Goal: Transaction & Acquisition: Purchase product/service

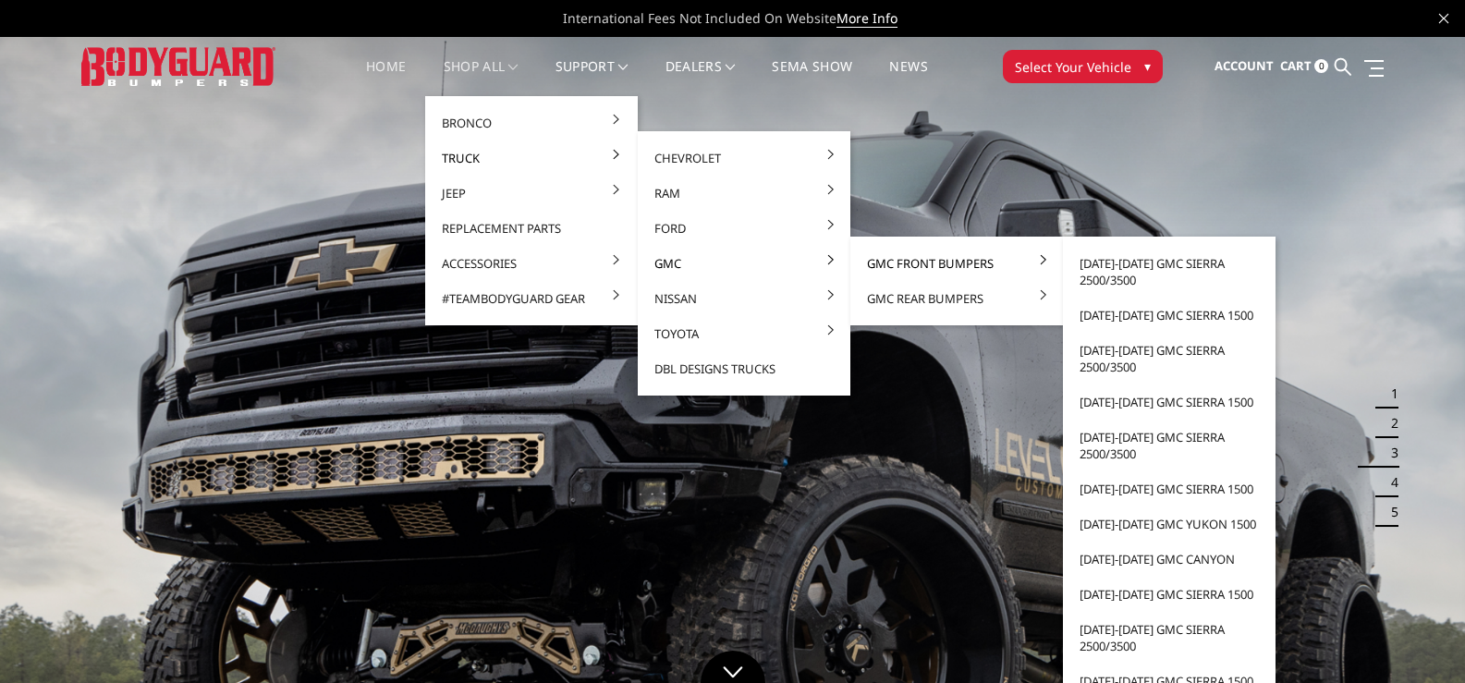
click at [861, 259] on link "GMC Front Bumpers" at bounding box center [956, 263] width 198 height 35
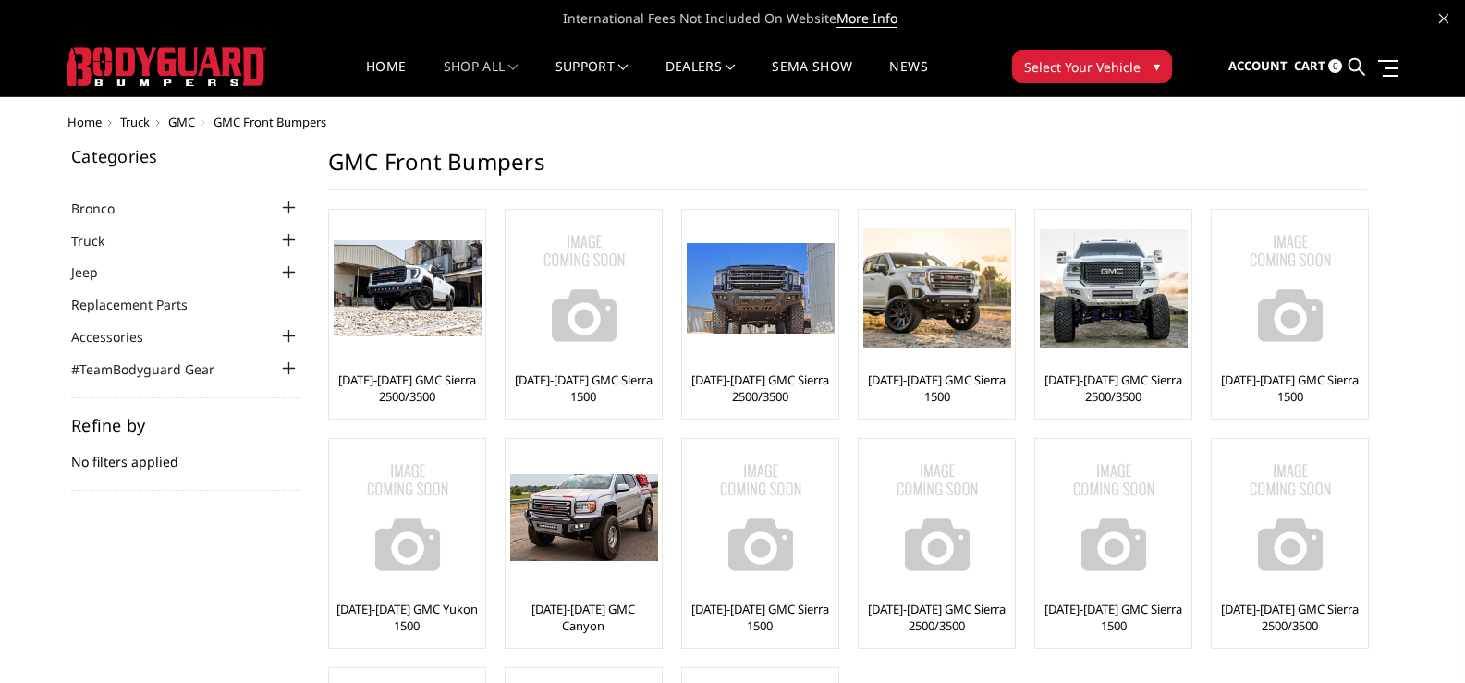
scroll to position [92, 0]
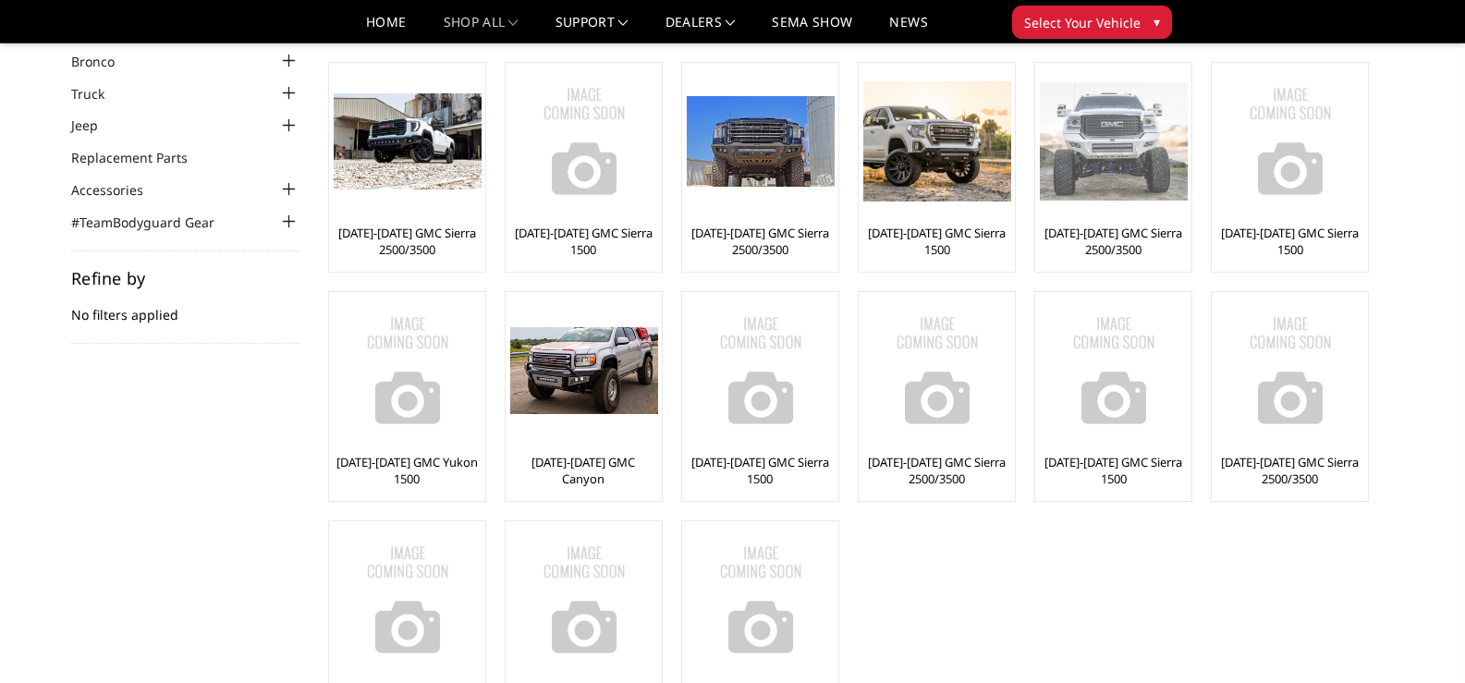
click at [1114, 163] on img at bounding box center [1114, 141] width 148 height 118
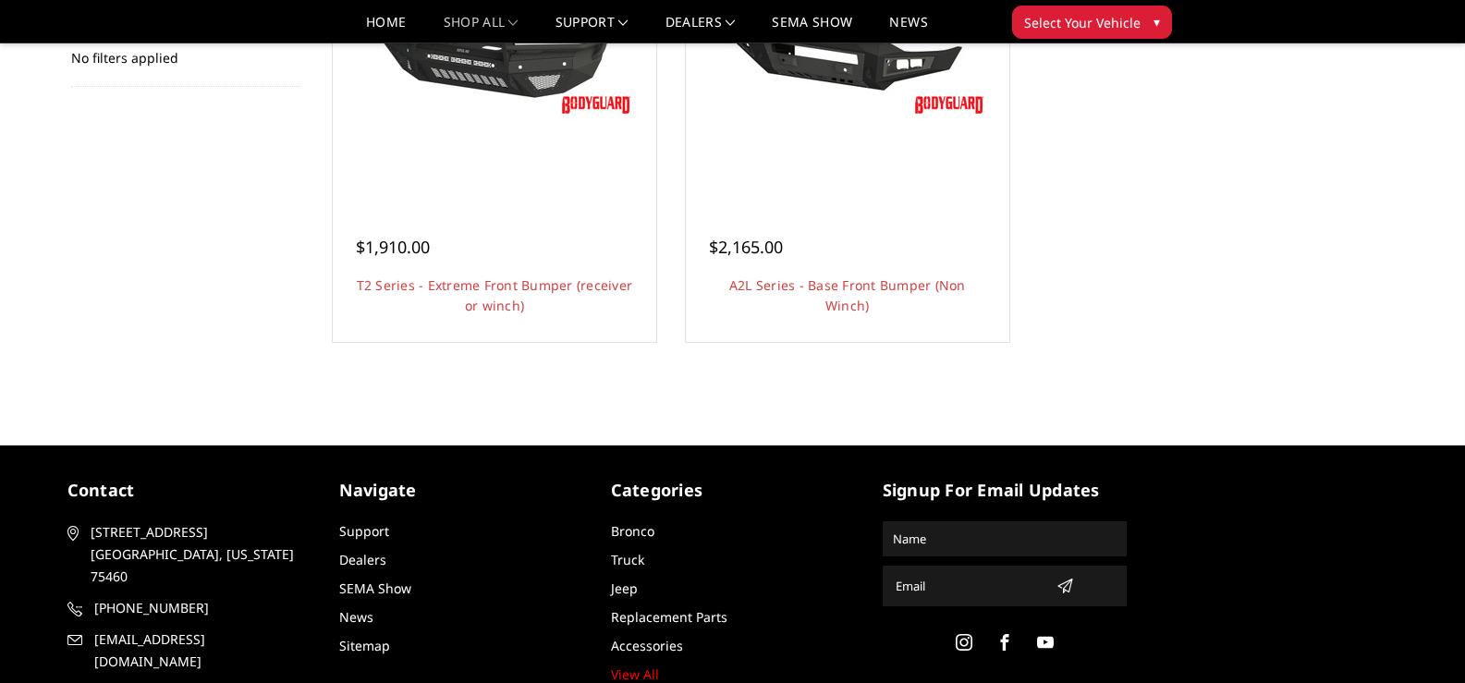
scroll to position [446, 0]
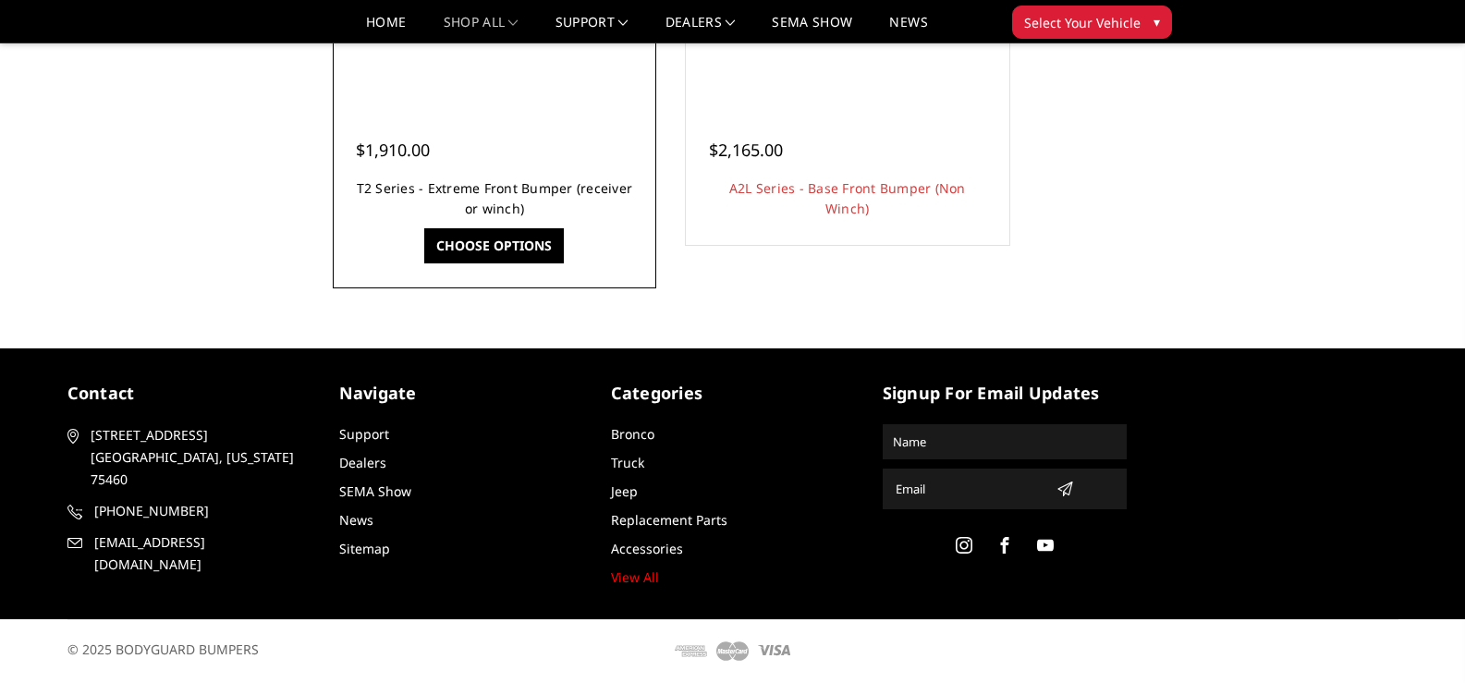
click at [518, 184] on link "T2 Series - Extreme Front Bumper (receiver or winch)" at bounding box center [495, 198] width 276 height 38
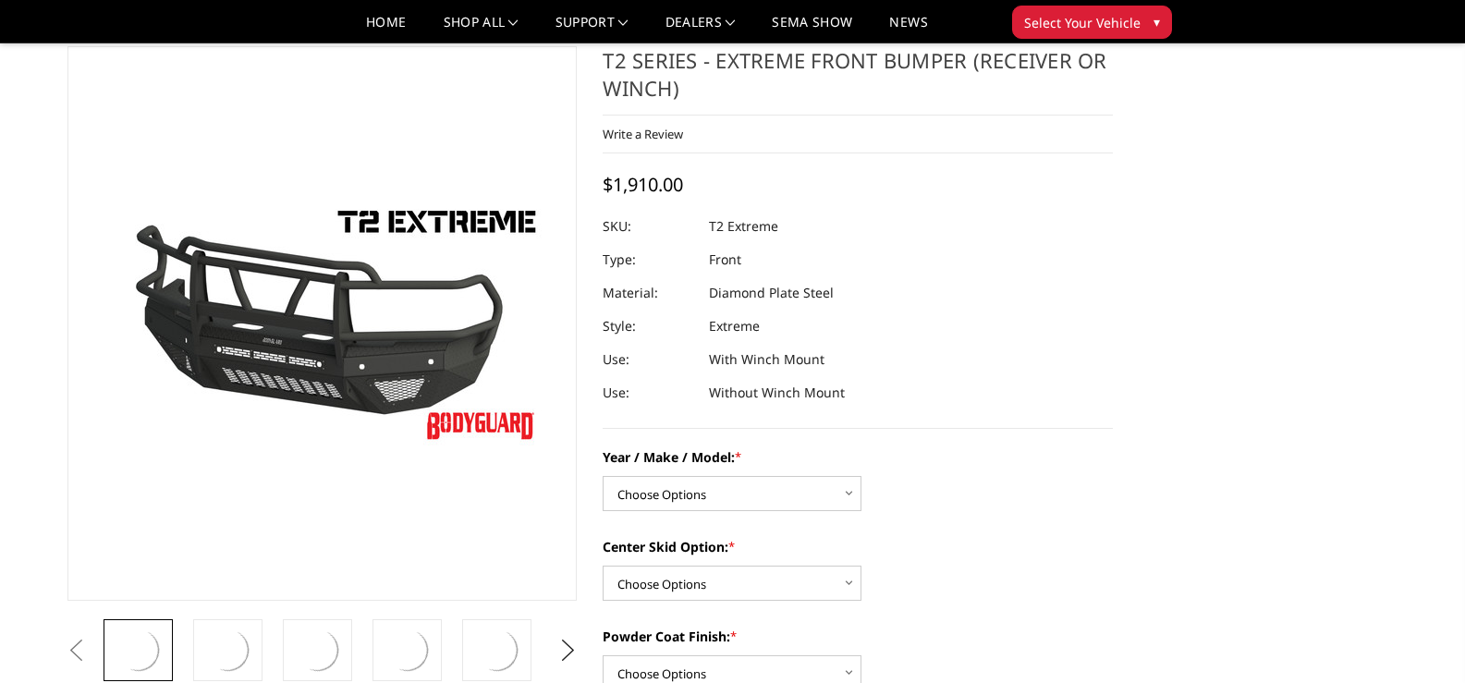
scroll to position [92, 0]
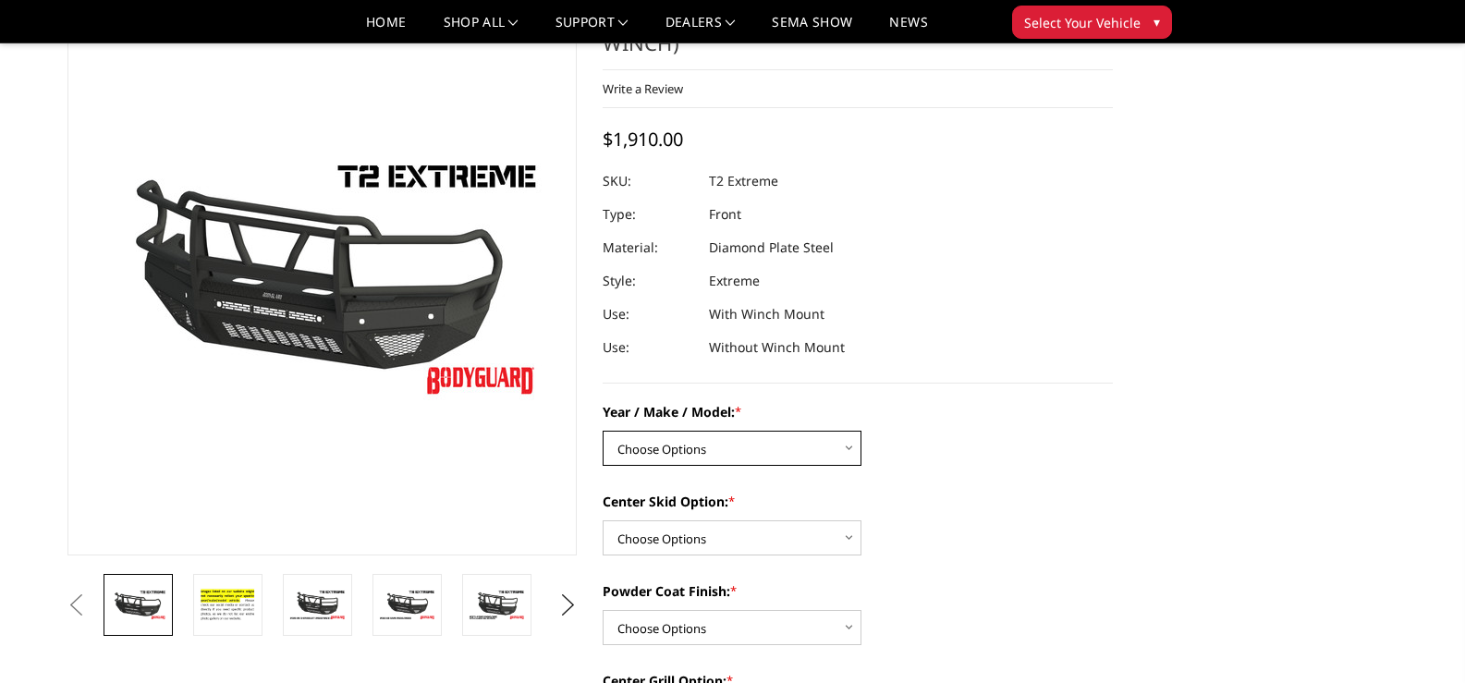
click at [772, 442] on select "Choose Options Chevrolet 19-21 1500 Chevrolet 15-19 2500 / 3500 Chevrolet 20-23…" at bounding box center [731, 448] width 259 height 35
select select "1453"
click at [602, 431] on select "Choose Options Chevrolet 19-21 1500 Chevrolet 15-19 2500 / 3500 Chevrolet 20-23…" at bounding box center [731, 448] width 259 height 35
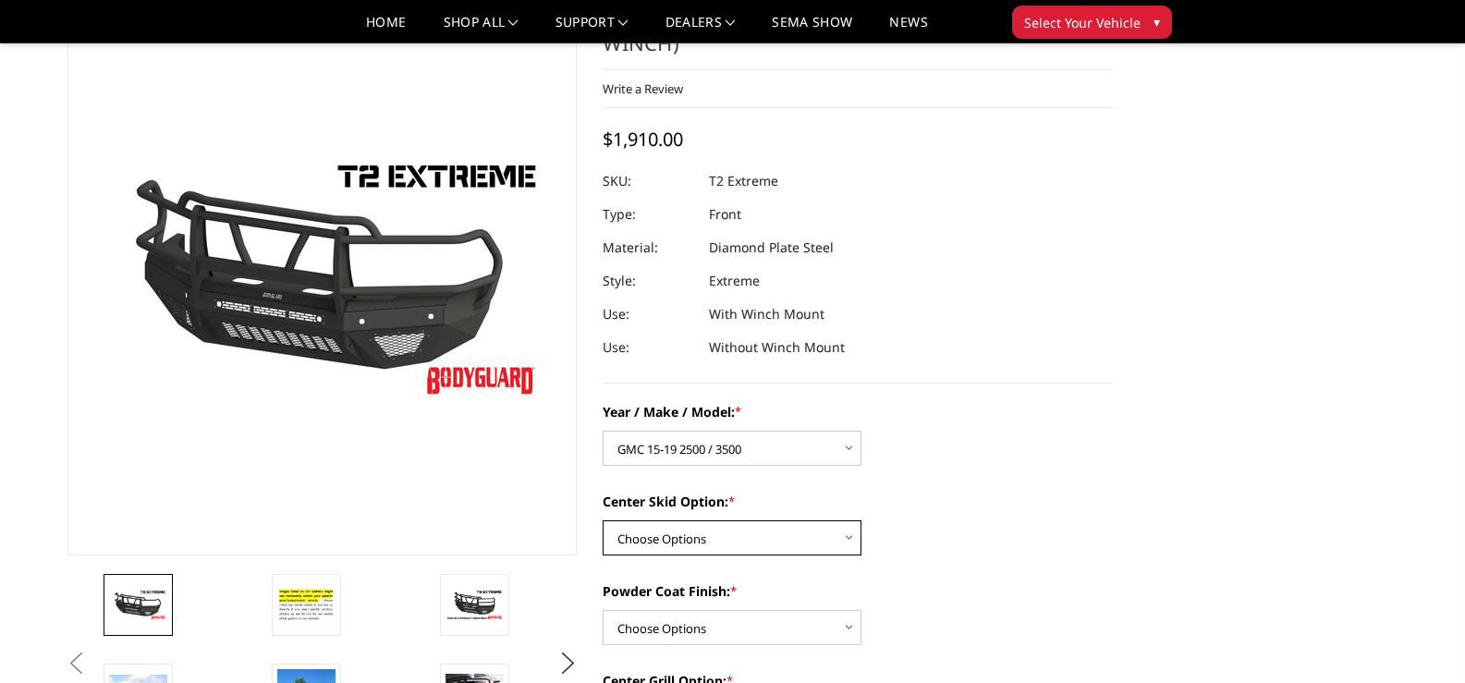
click at [779, 535] on select "Choose Options Standard center skid plate (included) Receiver tube Winch mount …" at bounding box center [731, 537] width 259 height 35
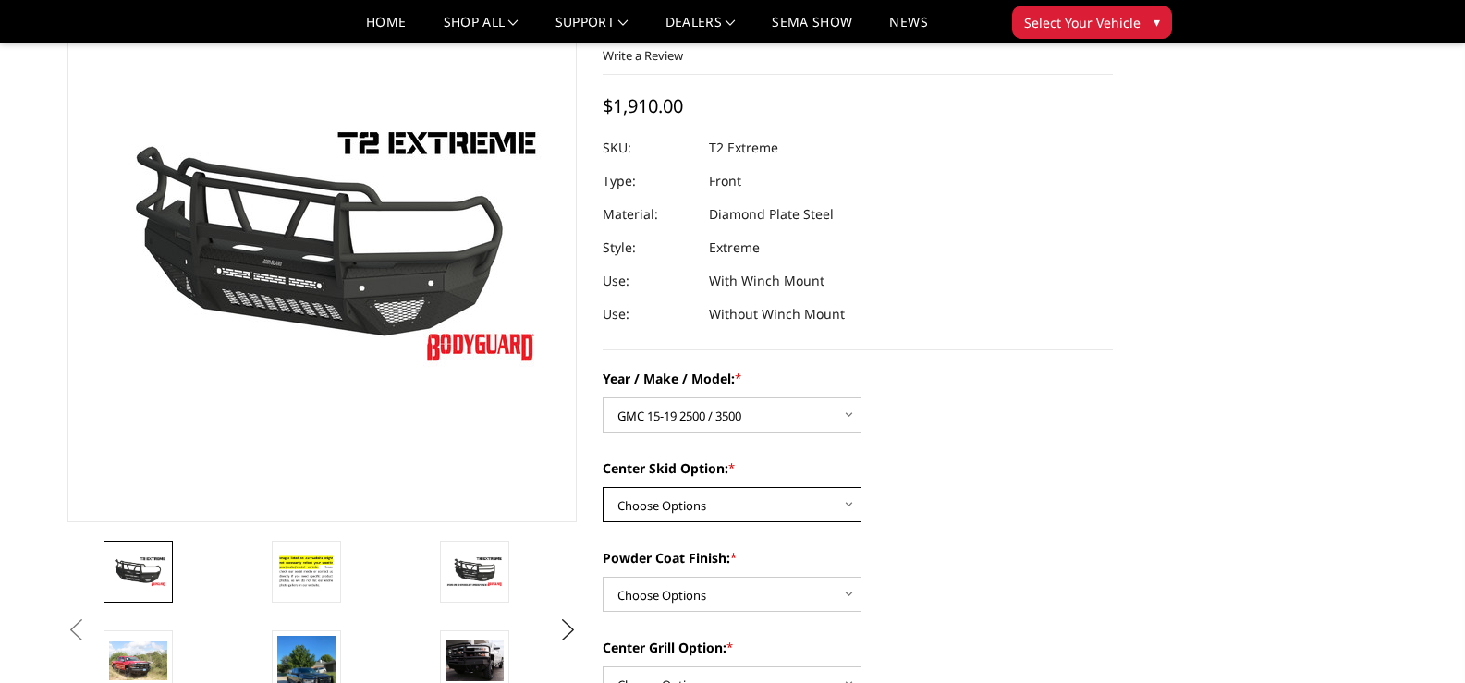
scroll to position [185, 0]
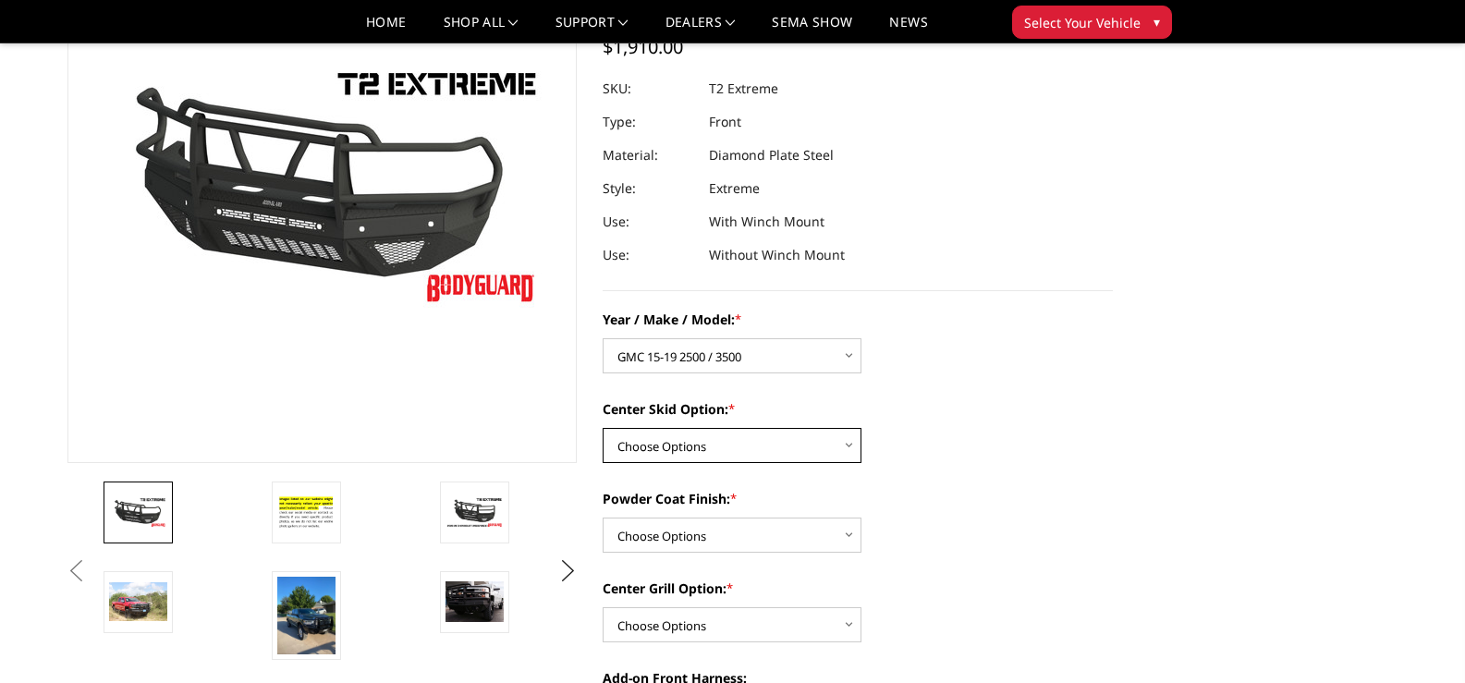
click at [779, 444] on select "Choose Options Standard center skid plate (included) Receiver tube Winch mount …" at bounding box center [731, 445] width 259 height 35
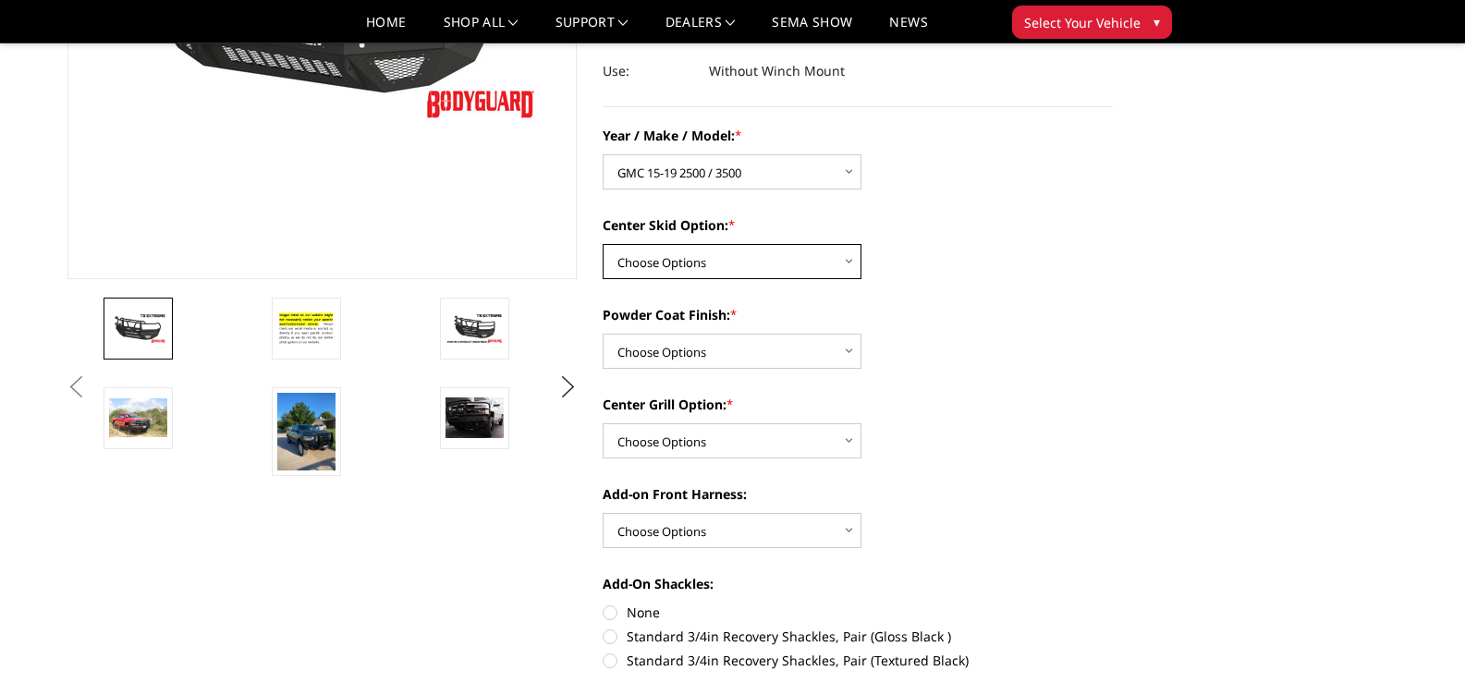
scroll to position [370, 0]
click at [749, 355] on select "Choose Options Bare metal Gloss Black Powder Coat Texture Black Powder Coat" at bounding box center [731, 350] width 259 height 35
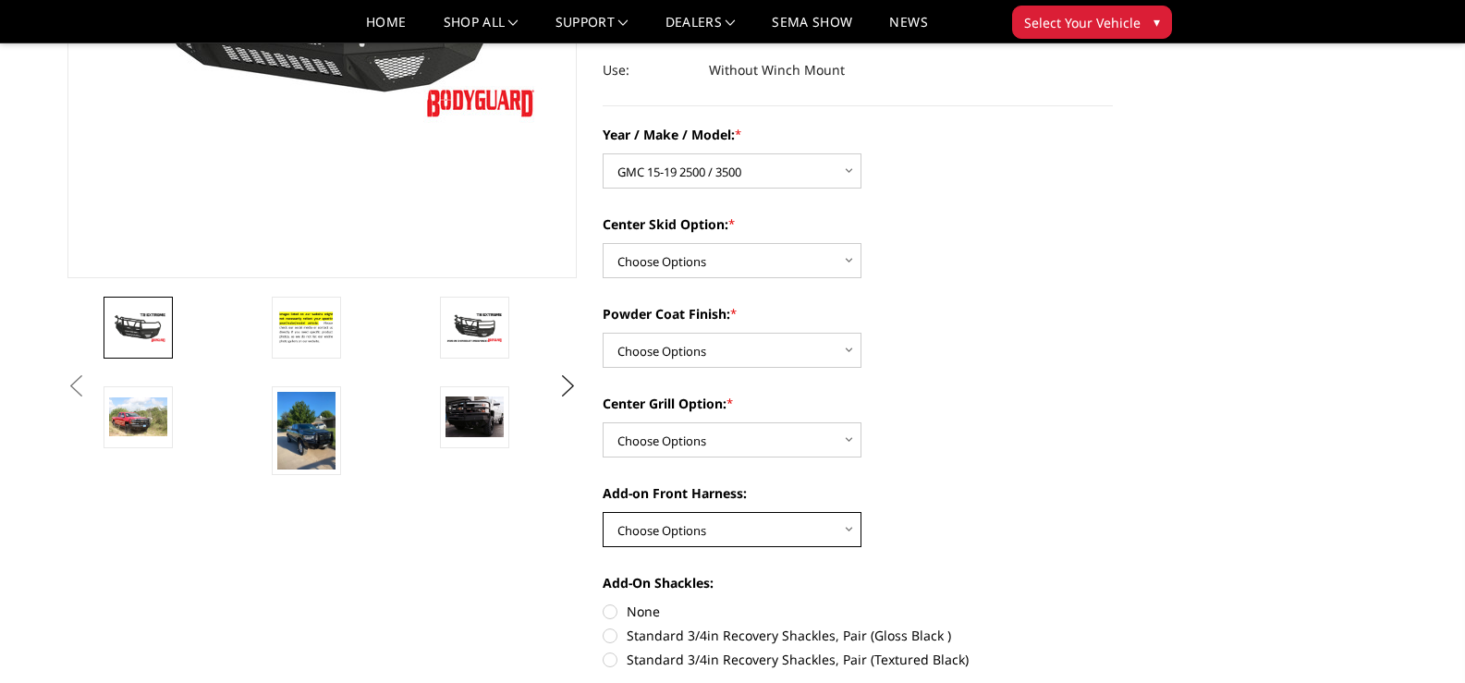
click at [718, 525] on select "Choose Options WITH front camera harness WITHOUT front camera harness" at bounding box center [731, 529] width 259 height 35
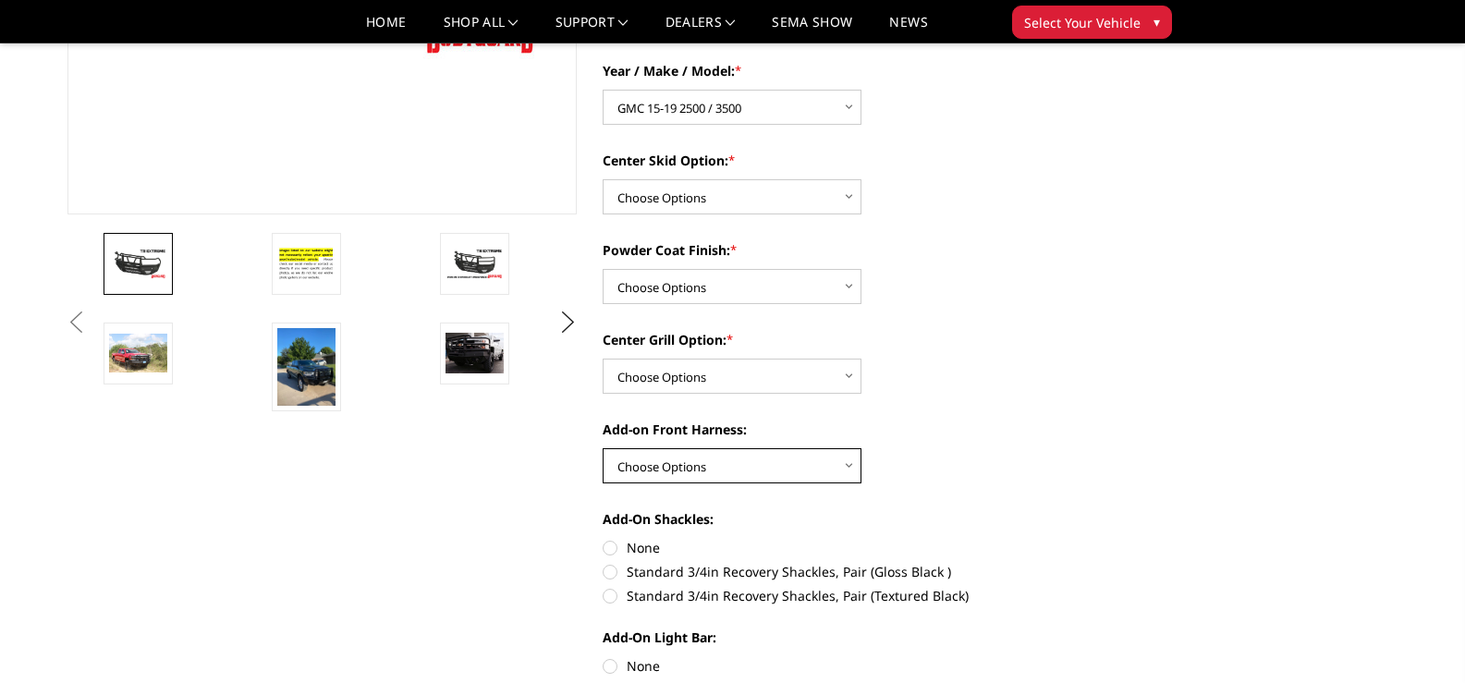
scroll to position [462, 0]
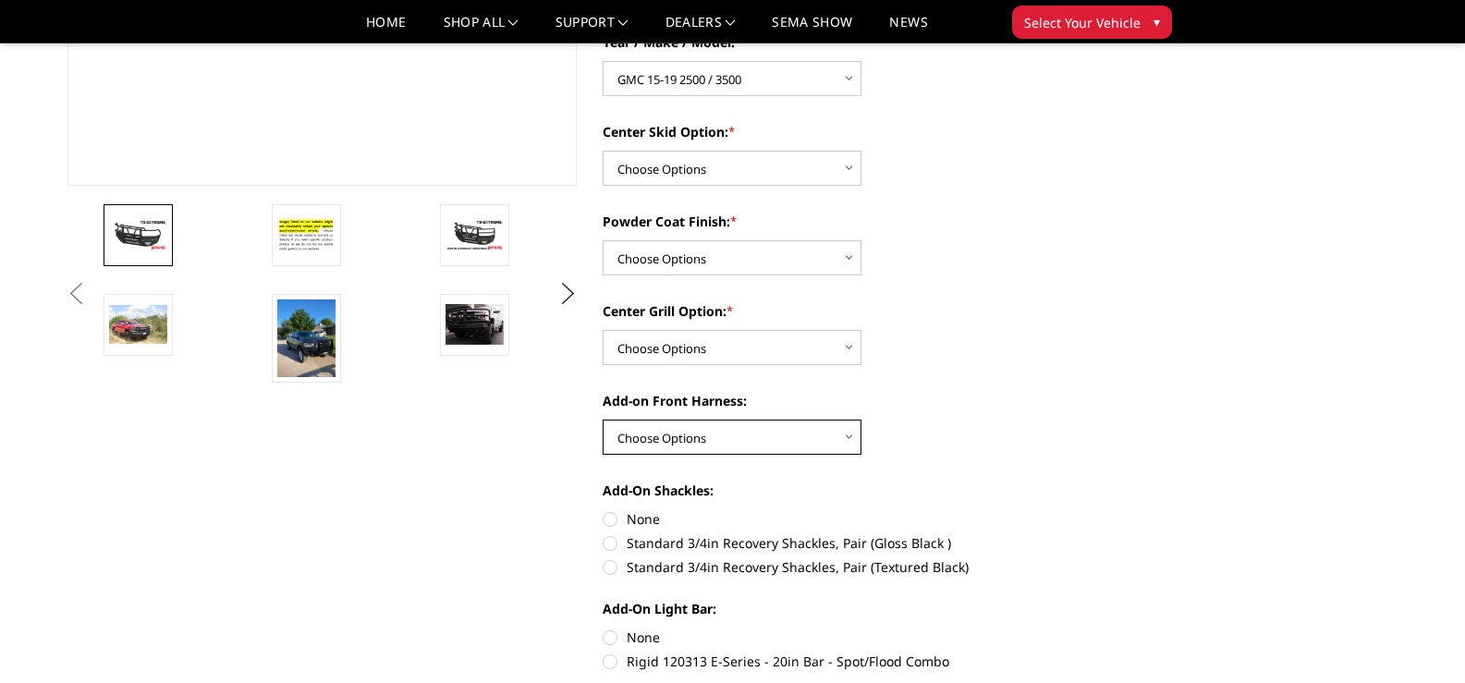
click at [796, 424] on select "Choose Options WITH front camera harness WITHOUT front camera harness" at bounding box center [731, 437] width 259 height 35
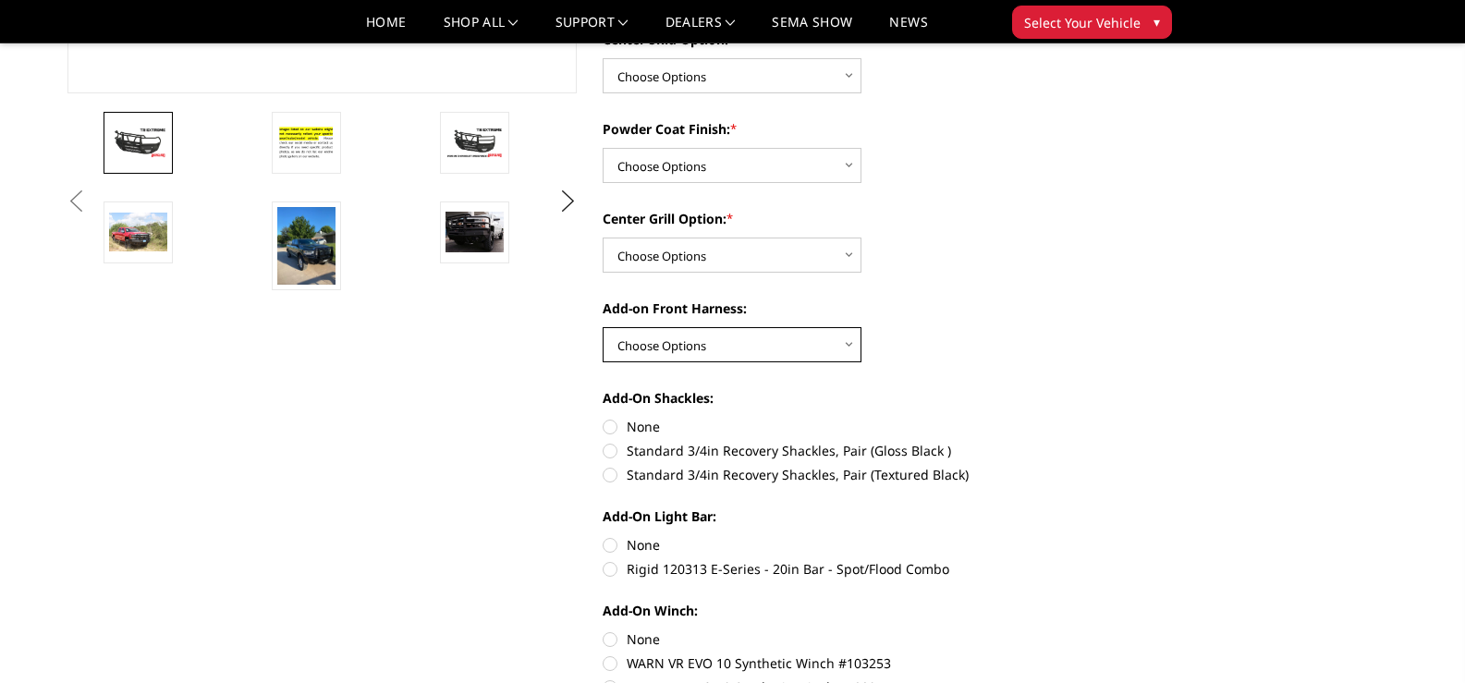
click at [729, 345] on select "Choose Options WITH front camera harness WITHOUT front camera harness" at bounding box center [731, 344] width 259 height 35
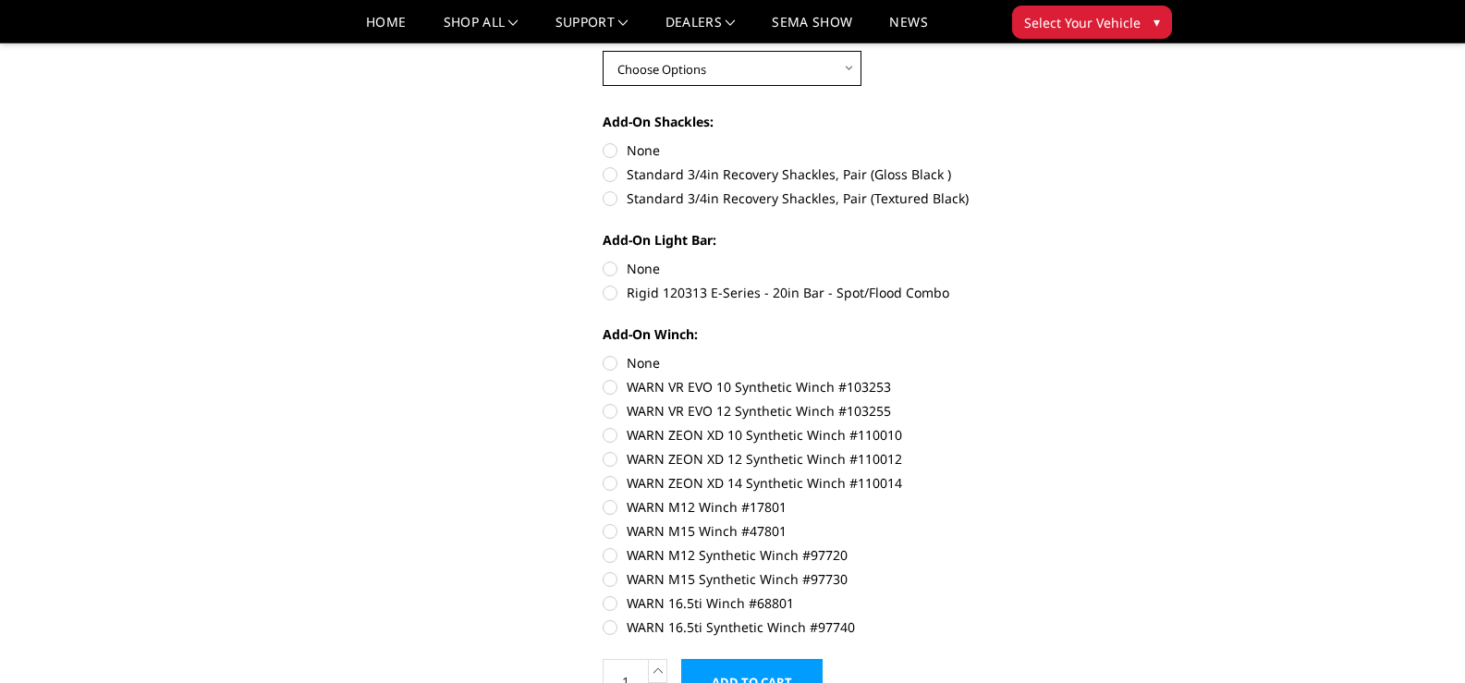
scroll to position [832, 0]
click at [610, 176] on label "Standard 3/4in Recovery Shackles, Pair (Gloss Black )" at bounding box center [857, 173] width 510 height 19
click at [1113, 140] on input "Standard 3/4in Recovery Shackles, Pair (Gloss Black )" at bounding box center [1113, 140] width 1 height 1
radio input "true"
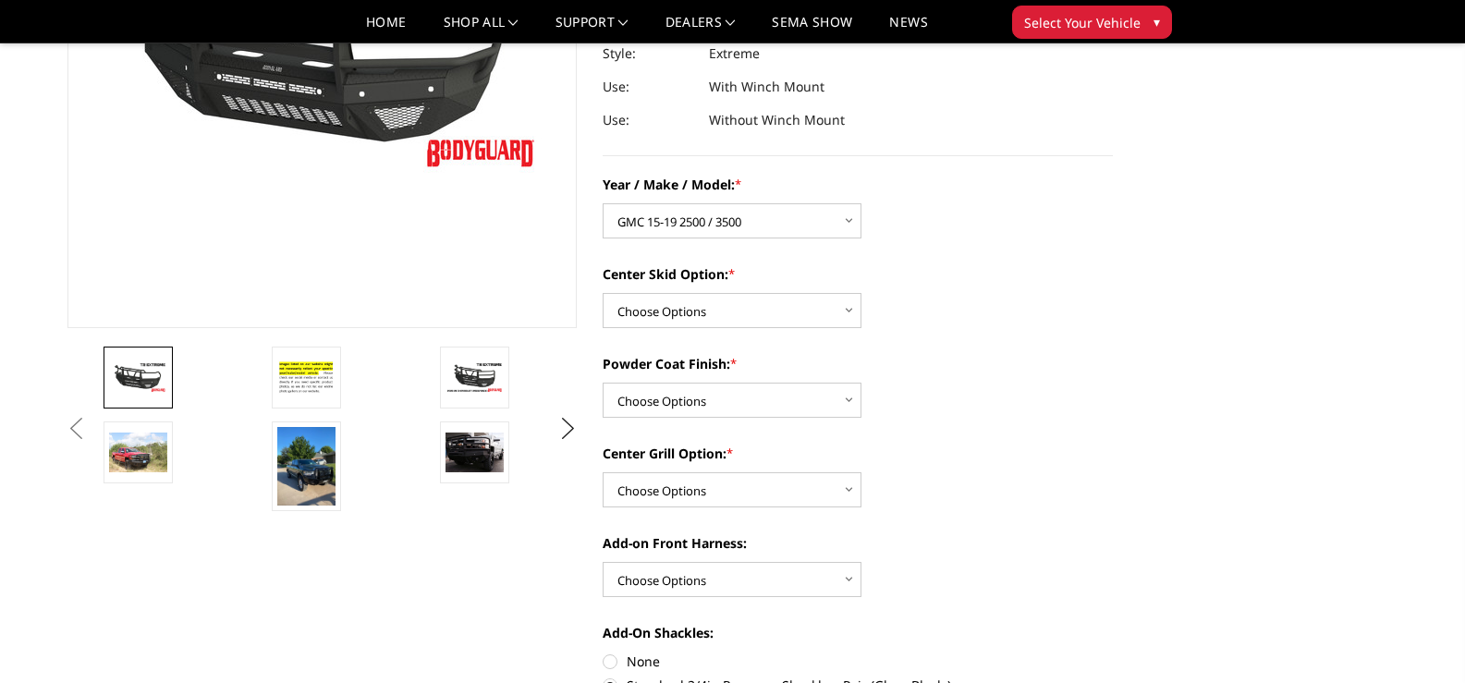
scroll to position [262, 0]
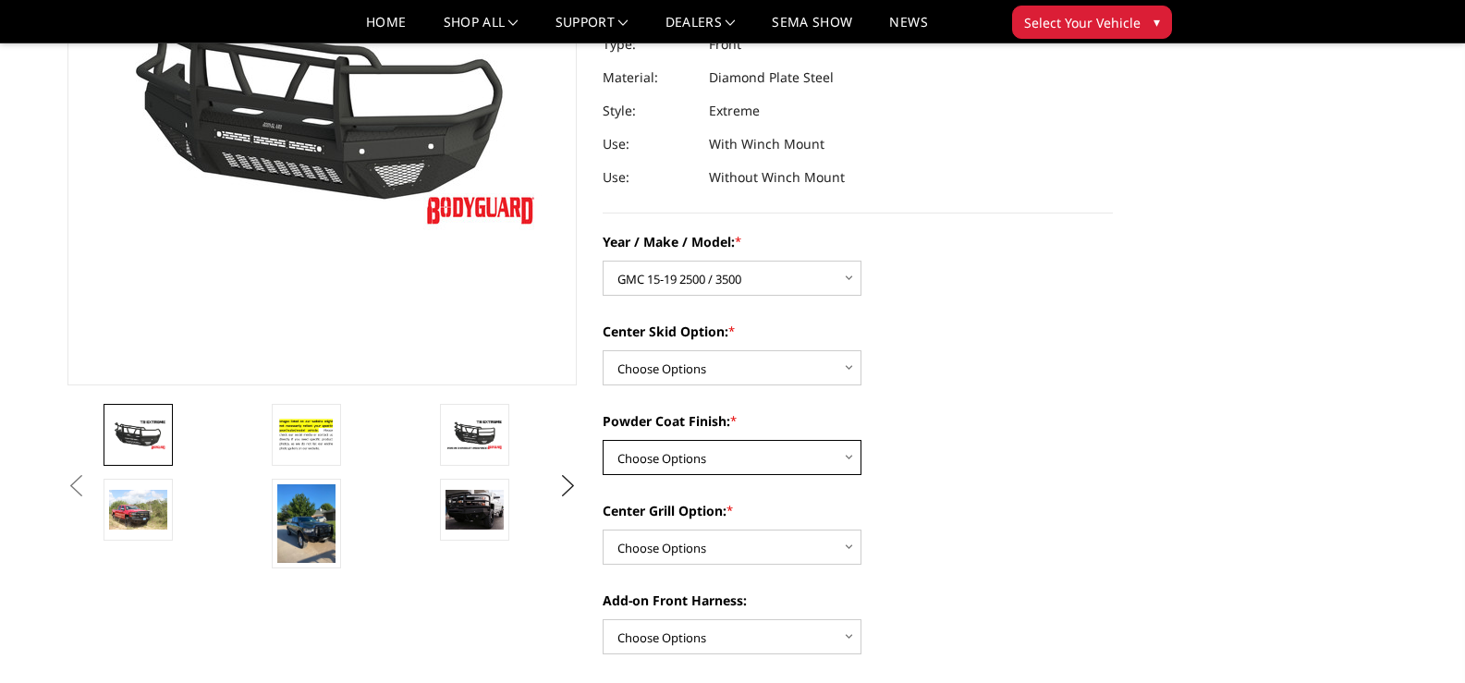
click at [780, 460] on select "Choose Options Bare metal Gloss Black Powder Coat Texture Black Powder Coat" at bounding box center [731, 457] width 259 height 35
select select "667"
click at [602, 440] on select "Choose Options Bare metal Gloss Black Powder Coat Texture Black Powder Coat" at bounding box center [731, 457] width 259 height 35
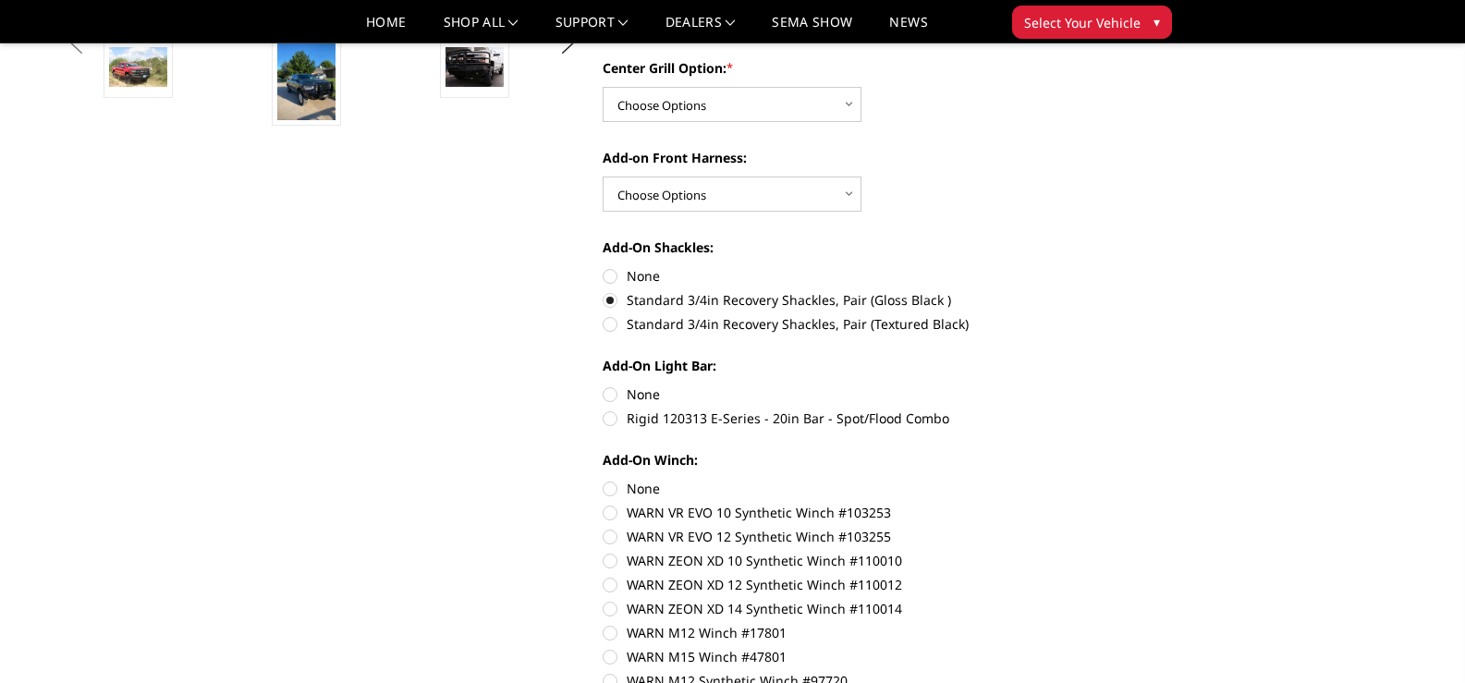
scroll to position [724, 0]
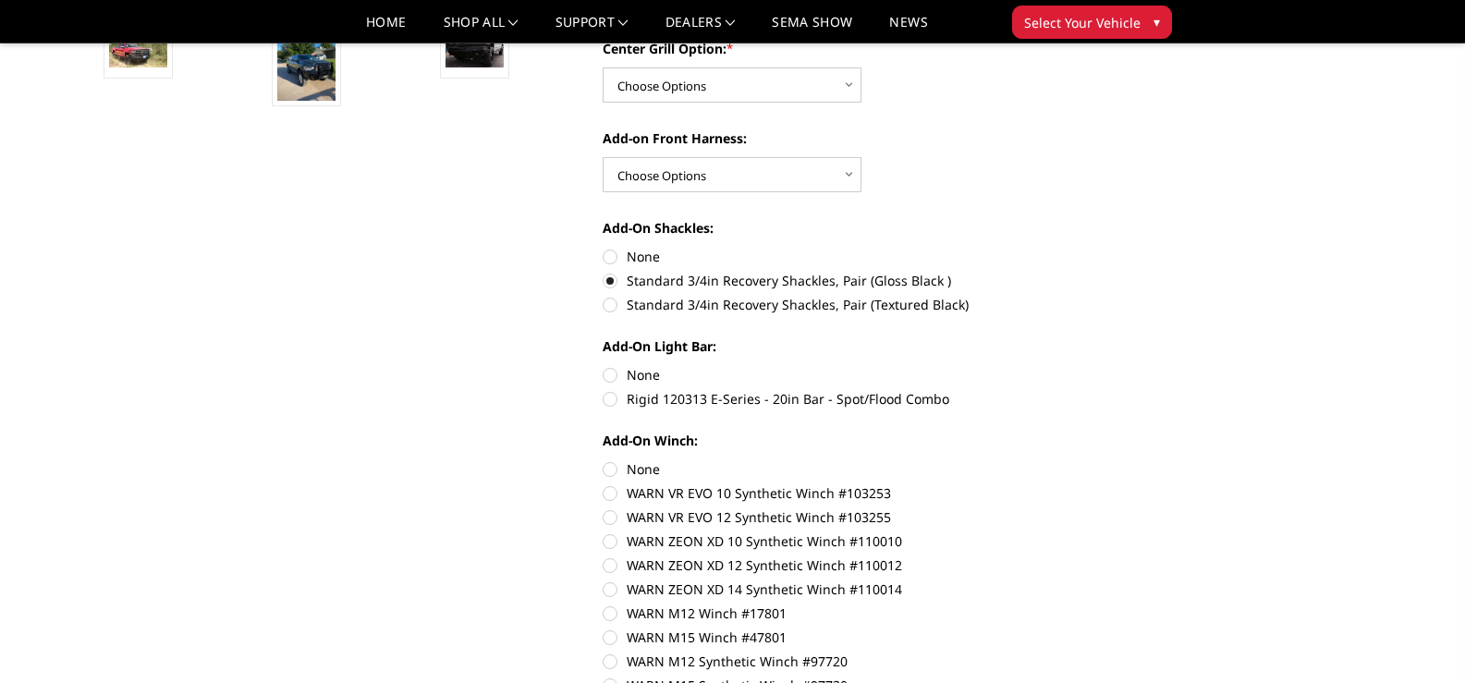
click at [609, 399] on label "Rigid 120313 E-Series - 20in Bar - Spot/Flood Combo" at bounding box center [857, 398] width 510 height 19
click at [1113, 366] on input "Rigid 120313 E-Series - 20in Bar - Spot/Flood Combo" at bounding box center [1113, 365] width 1 height 1
radio input "true"
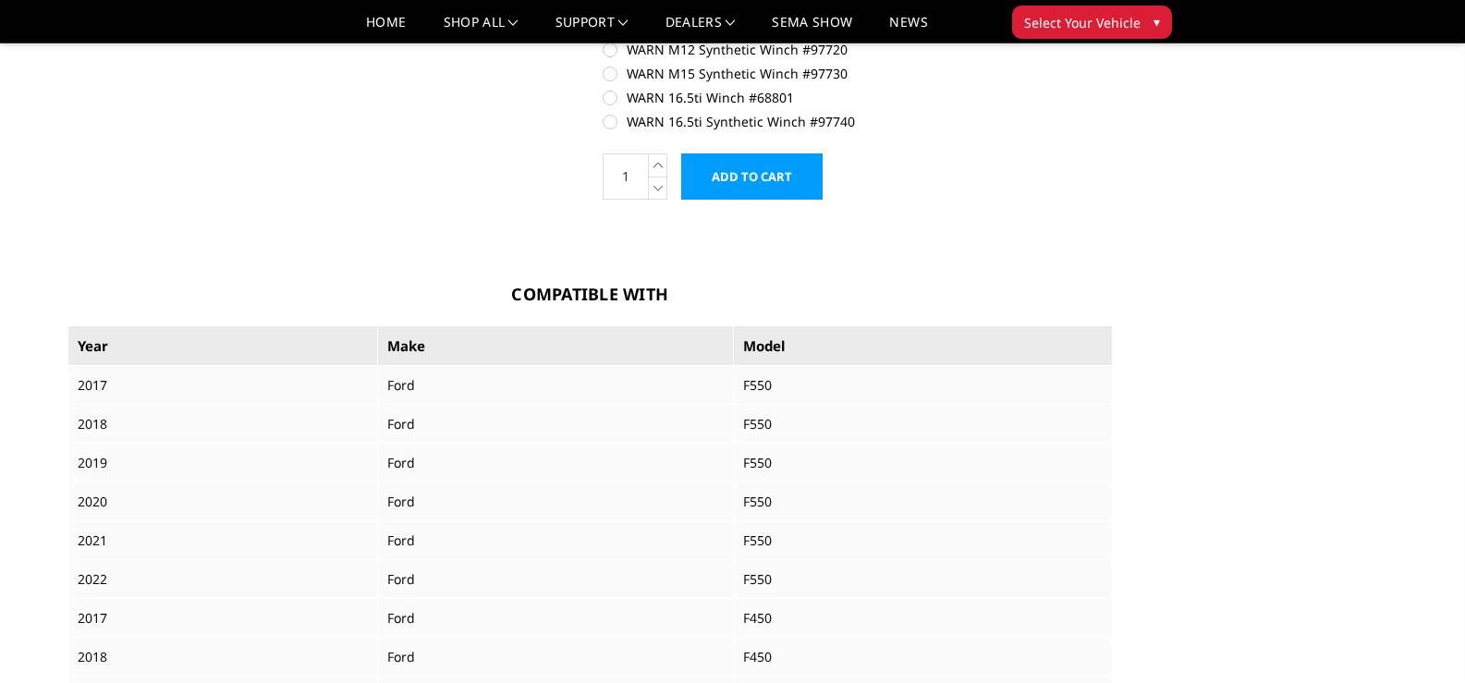
scroll to position [1371, 0]
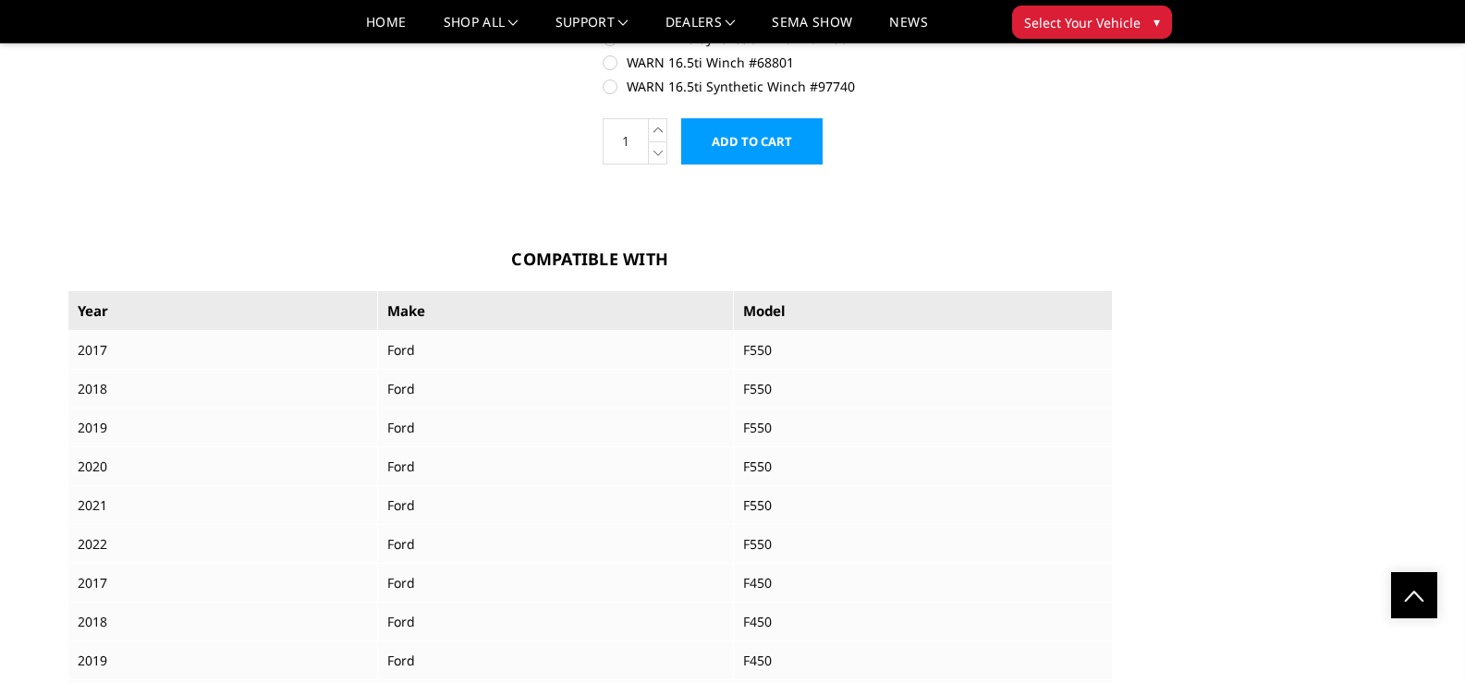
click at [772, 143] on input "Add to Cart" at bounding box center [751, 141] width 141 height 46
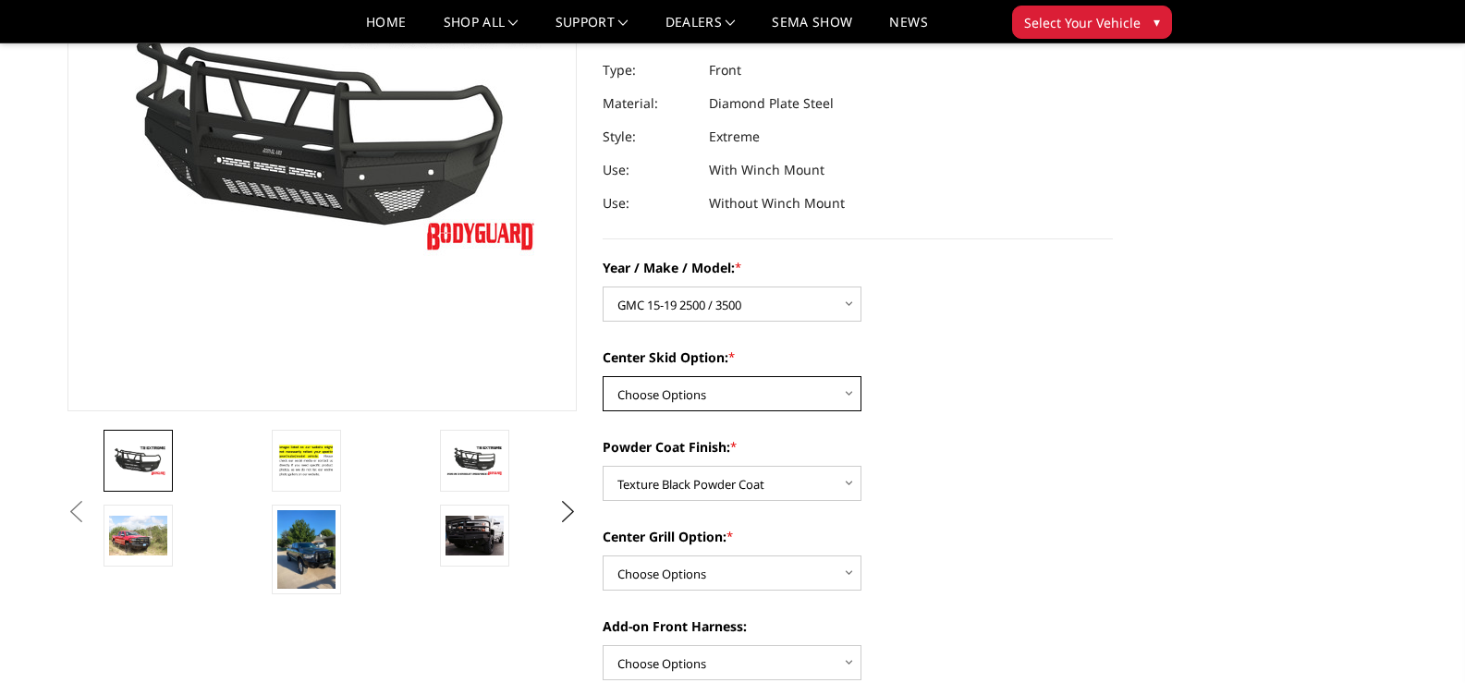
scroll to position [151, 0]
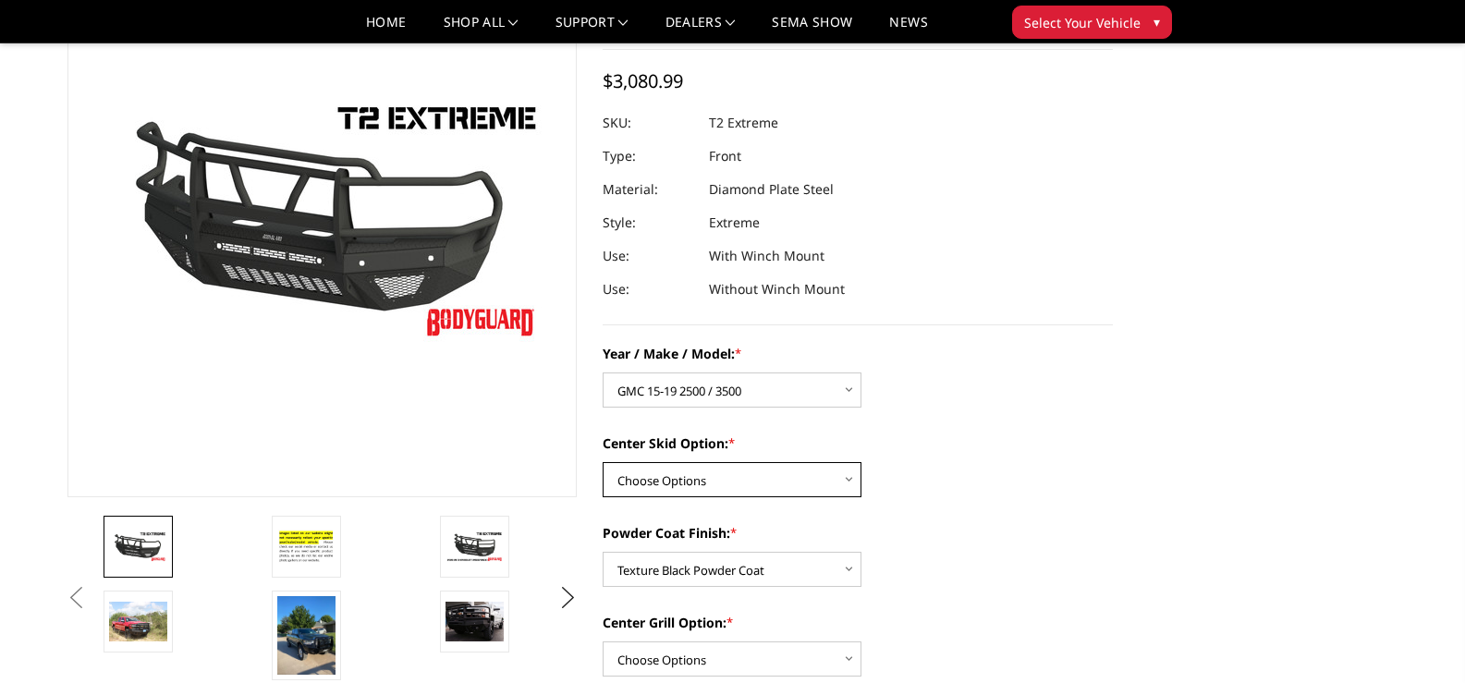
click at [761, 485] on select "Choose Options Standard center skid plate (included) Receiver tube Winch mount …" at bounding box center [731, 479] width 259 height 35
select select "624"
click at [602, 462] on select "Choose Options Standard center skid plate (included) Receiver tube Winch mount …" at bounding box center [731, 479] width 259 height 35
click at [474, 623] on img at bounding box center [474, 622] width 58 height 40
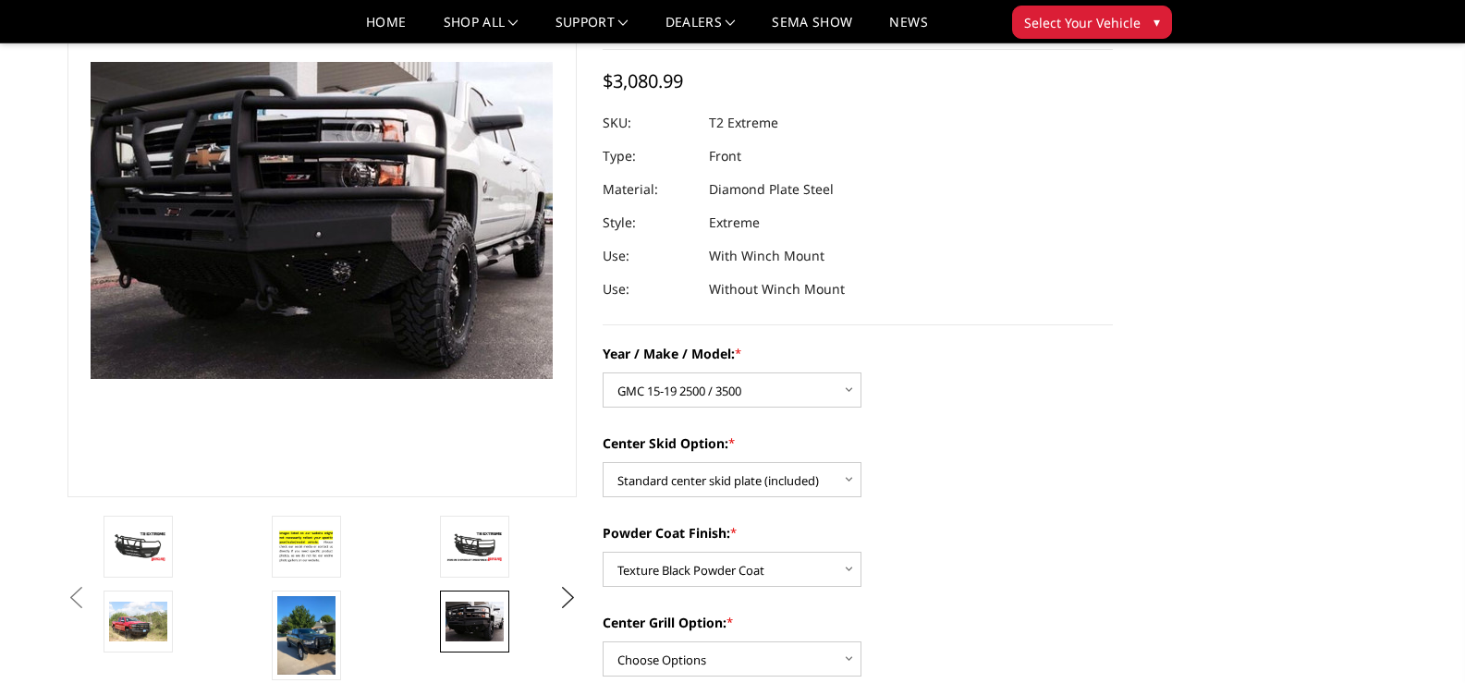
scroll to position [122, 0]
